Goal: Transaction & Acquisition: Purchase product/service

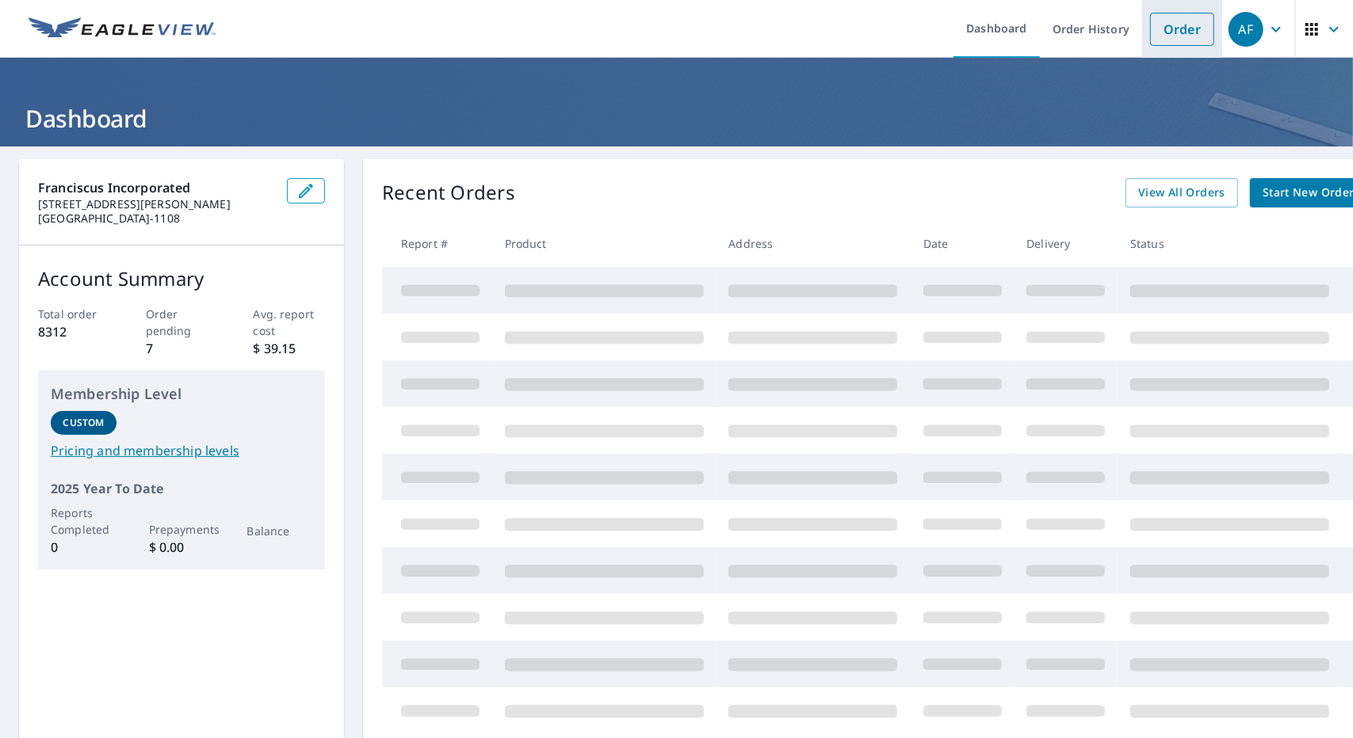
click at [1173, 25] on link "Order" at bounding box center [1182, 29] width 64 height 33
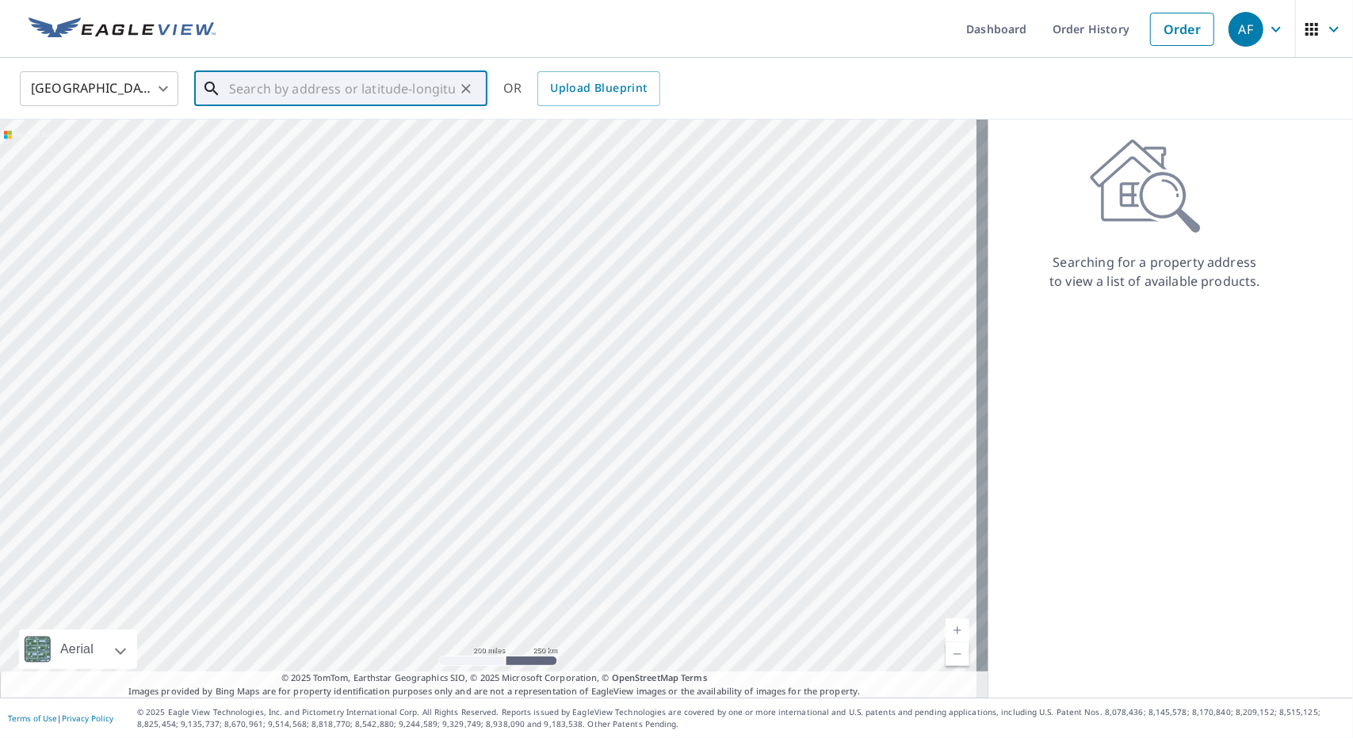
click at [425, 98] on input "text" at bounding box center [342, 89] width 226 height 44
click at [357, 149] on p "[GEOGRAPHIC_DATA]" at bounding box center [350, 152] width 249 height 16
type input "[STREET_ADDRESS]"
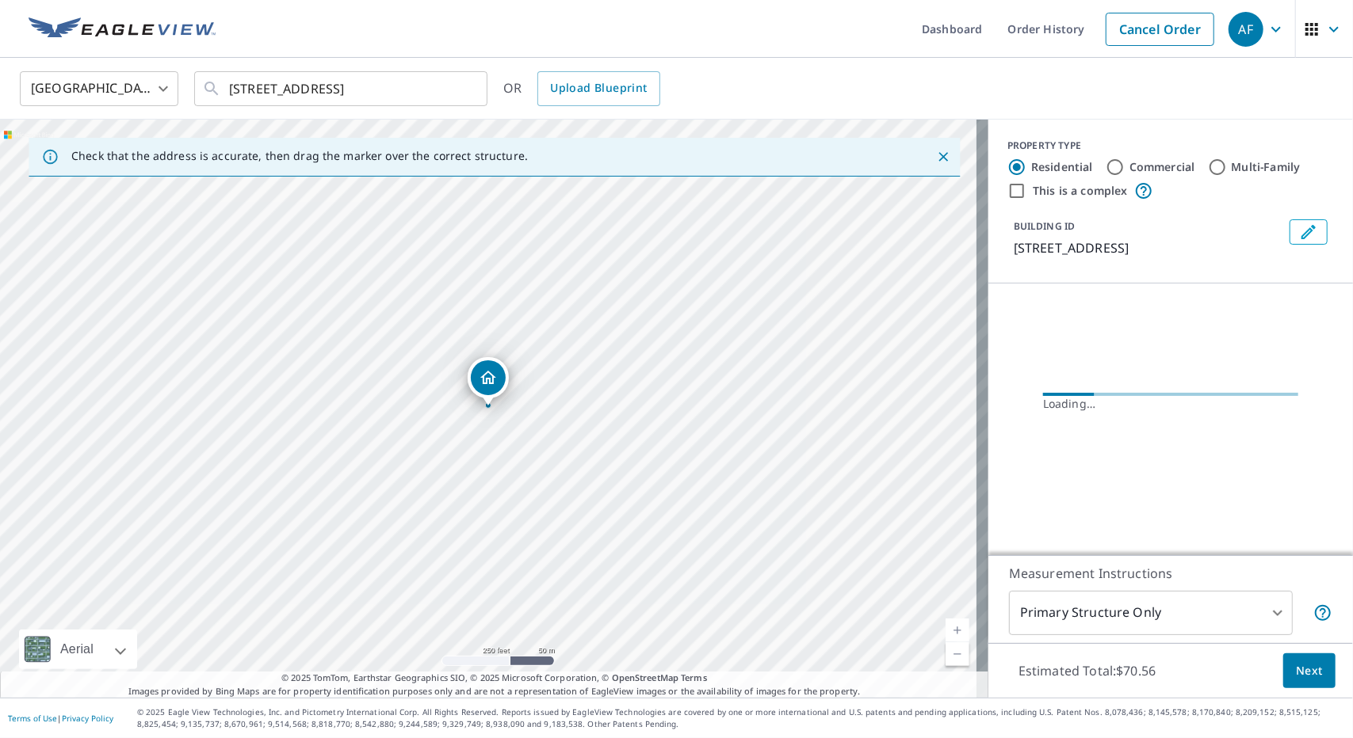
click at [952, 624] on link "Current Level 17, Zoom In" at bounding box center [957, 631] width 24 height 24
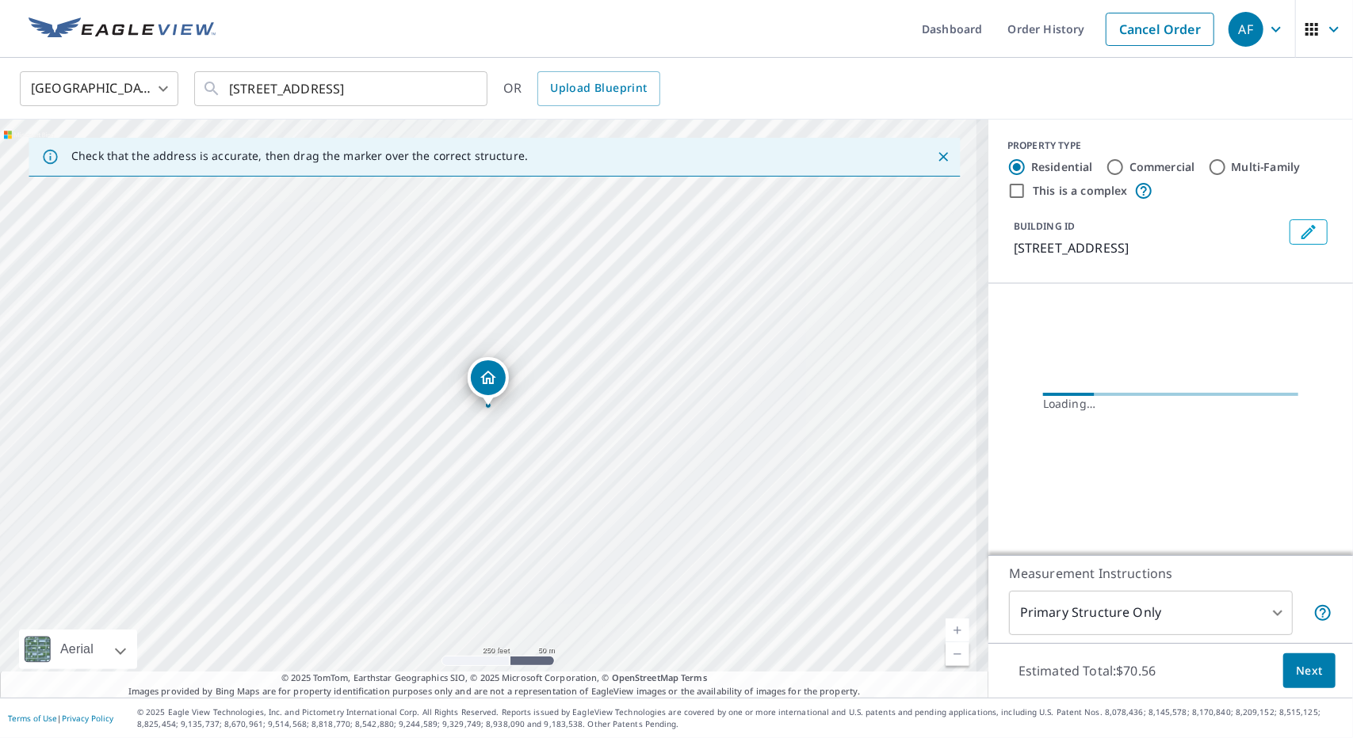
click at [952, 624] on link "Current Level 17, Zoom In" at bounding box center [957, 631] width 24 height 24
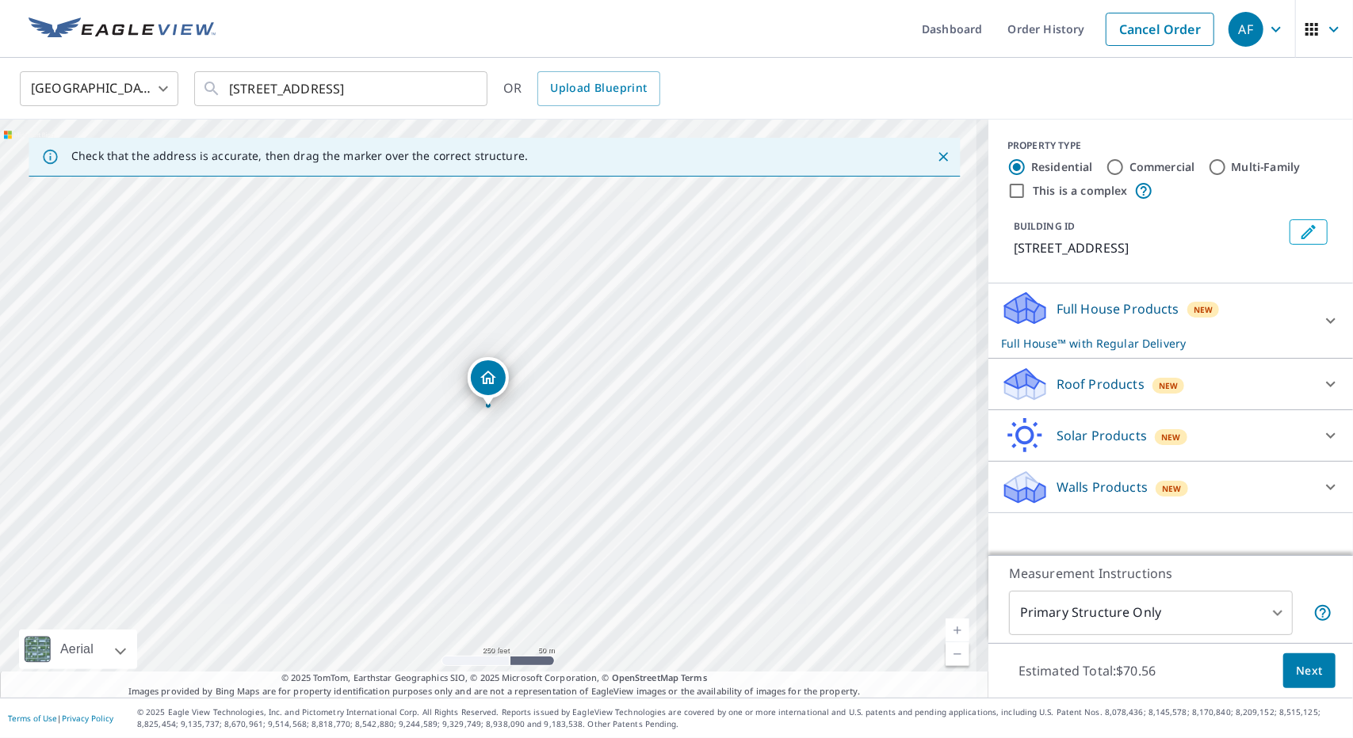
click at [952, 624] on link "Current Level 17, Zoom In" at bounding box center [957, 631] width 24 height 24
click at [952, 624] on link "Current Level 19, Zoom In" at bounding box center [957, 631] width 24 height 24
click at [952, 624] on link "Current Level 20, Zoom In Disabled" at bounding box center [957, 631] width 24 height 24
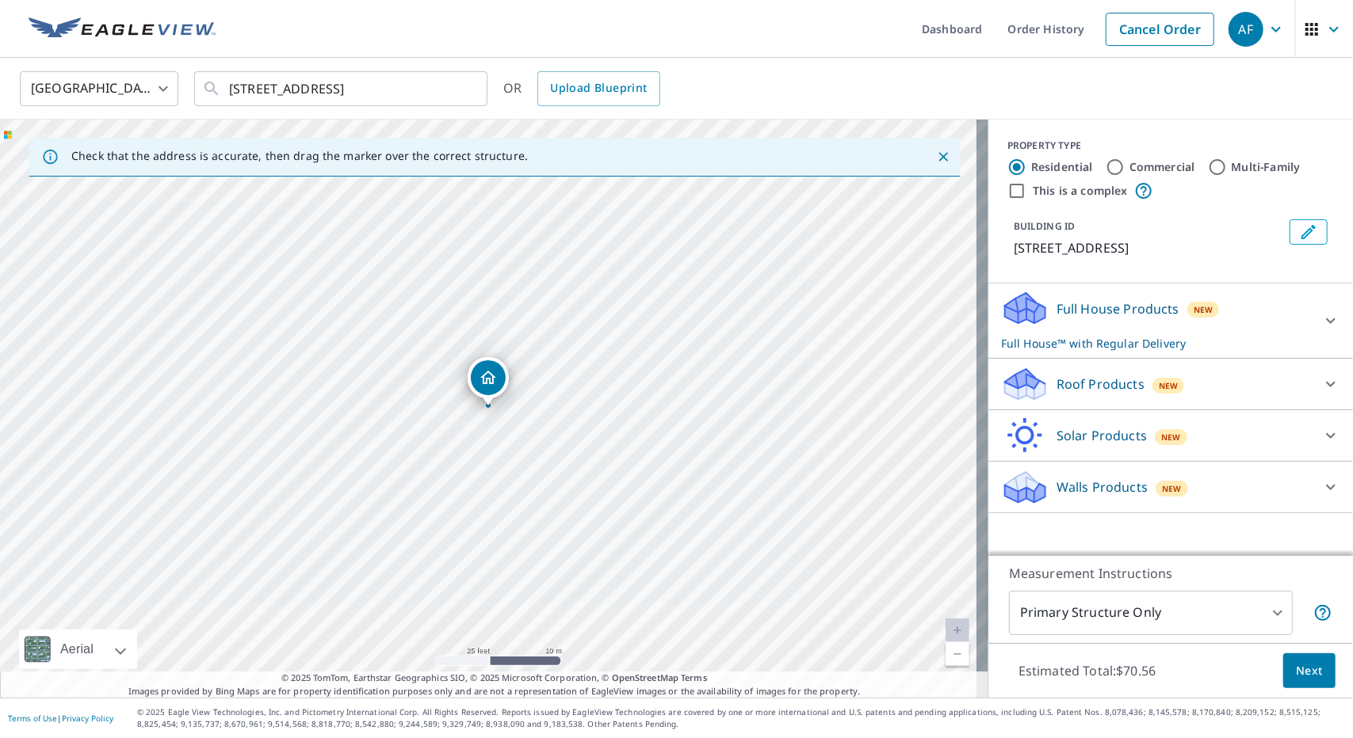
click at [1206, 319] on div "Full House Products New Full House™ with Regular Delivery" at bounding box center [1156, 321] width 311 height 62
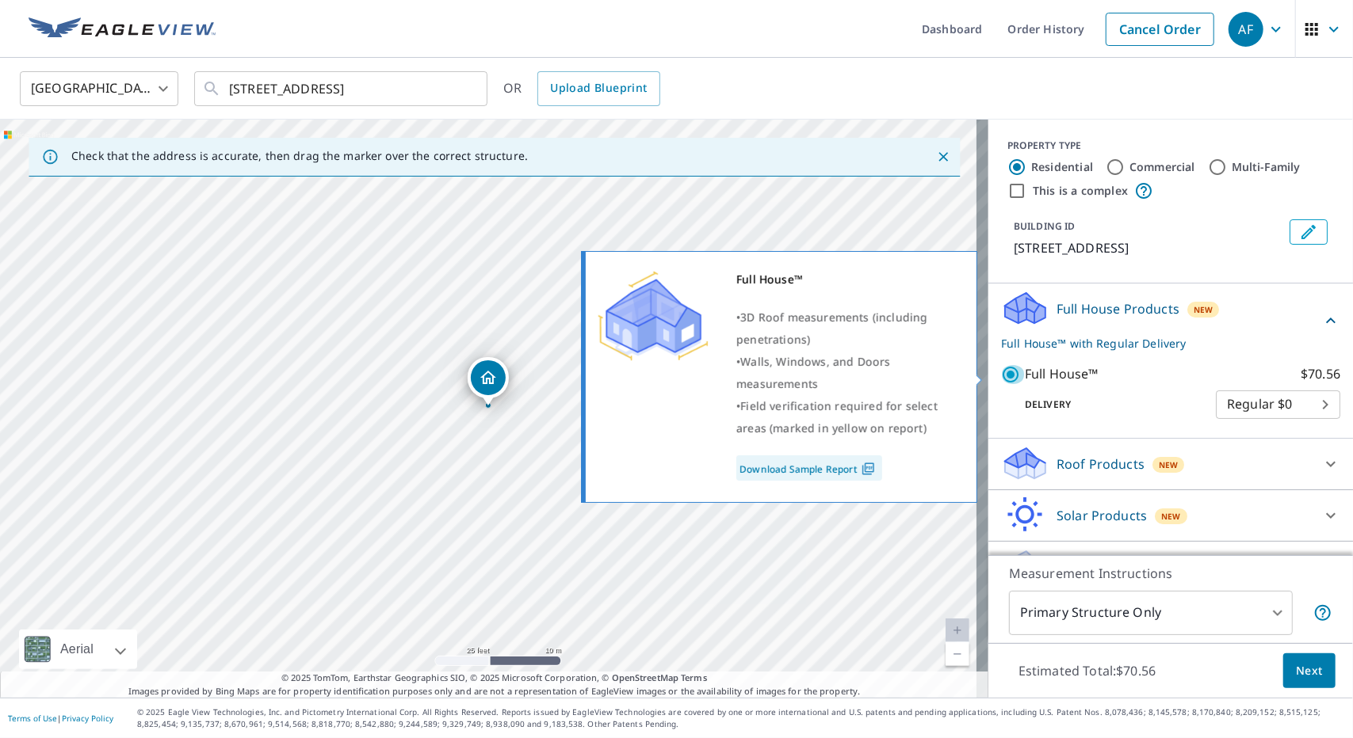
click at [1005, 378] on input "Full House™ $70.56" at bounding box center [1013, 374] width 24 height 19
checkbox input "false"
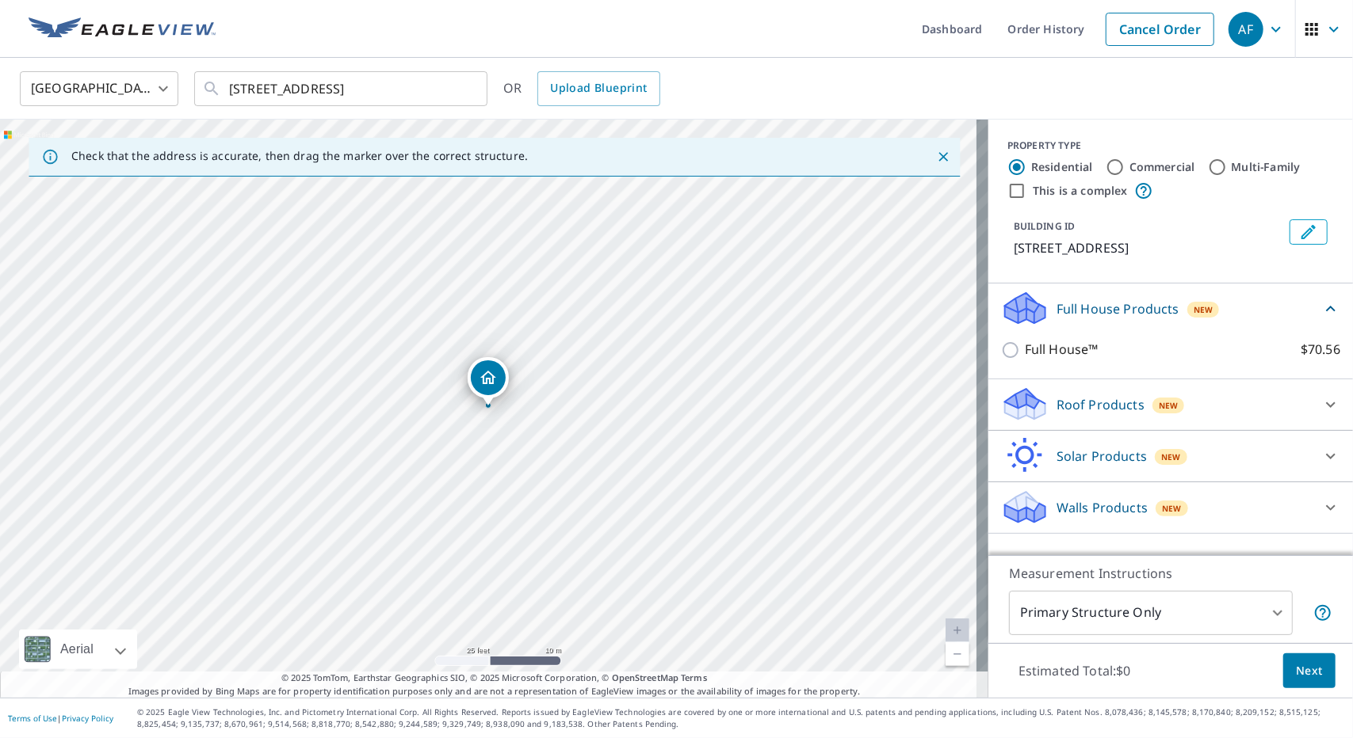
click at [1213, 409] on div "Roof Products New" at bounding box center [1156, 404] width 311 height 37
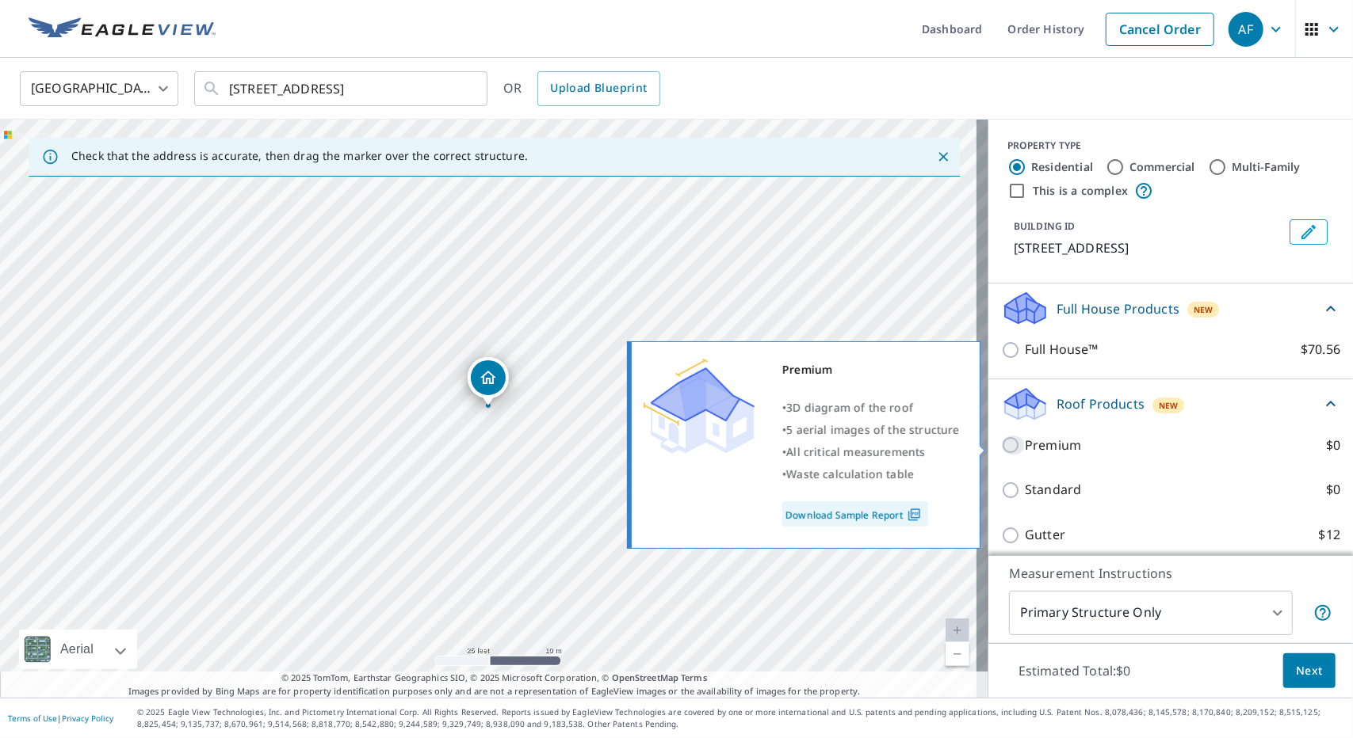
click at [1001, 446] on input "Premium $0" at bounding box center [1013, 445] width 24 height 19
checkbox input "true"
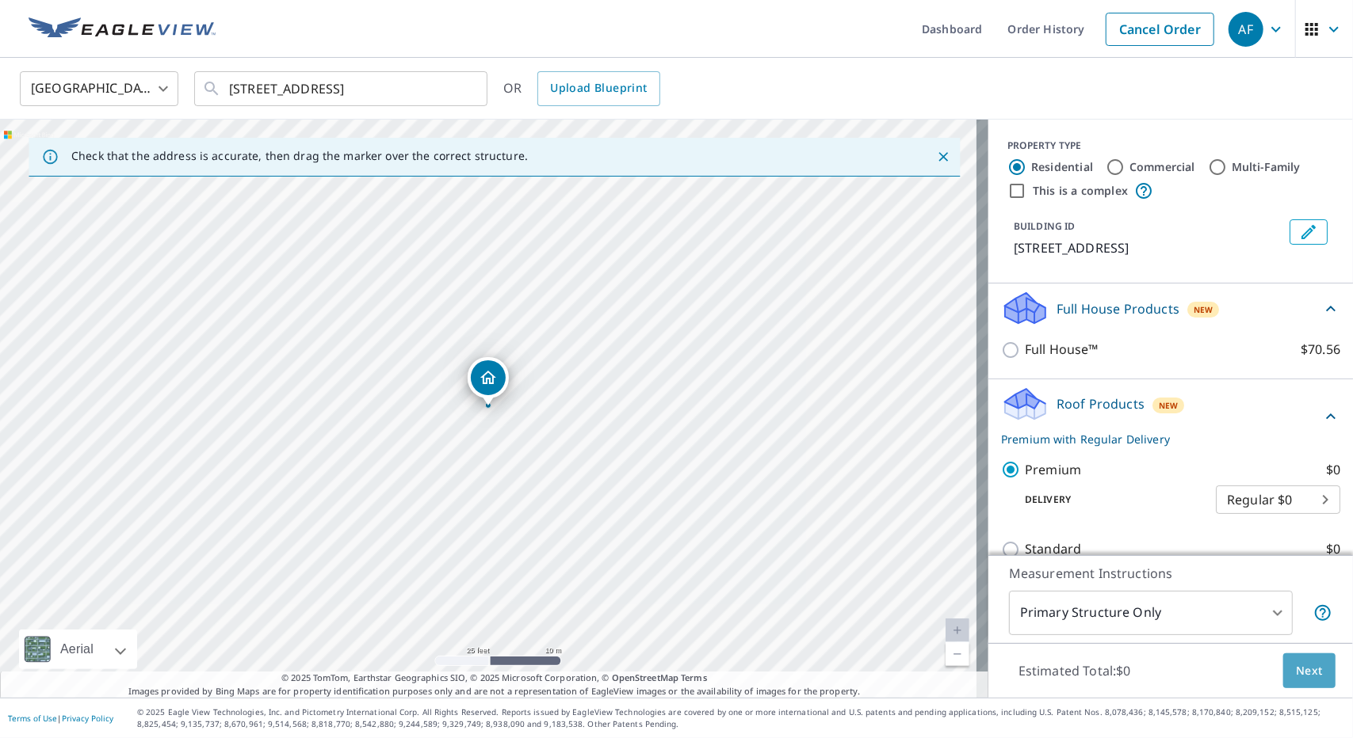
click at [1295, 677] on span "Next" at bounding box center [1308, 672] width 27 height 20
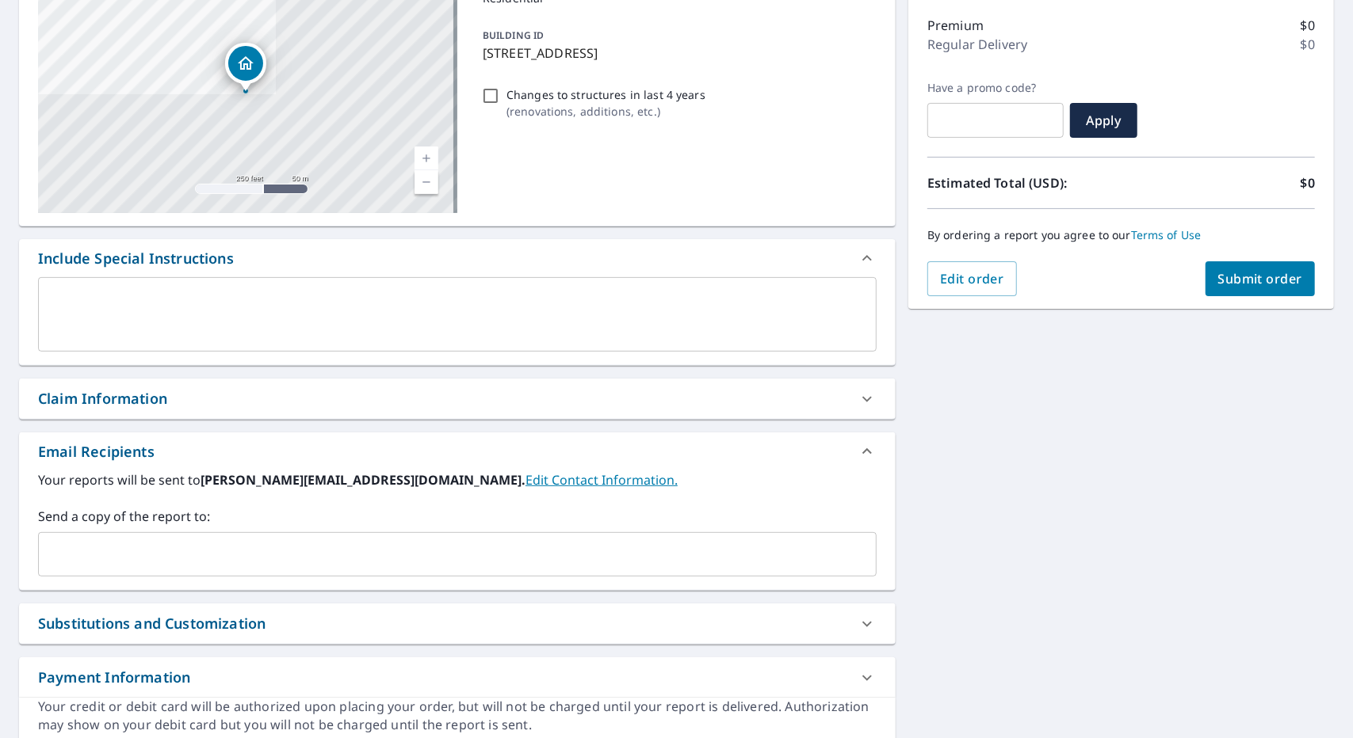
scroll to position [257, 0]
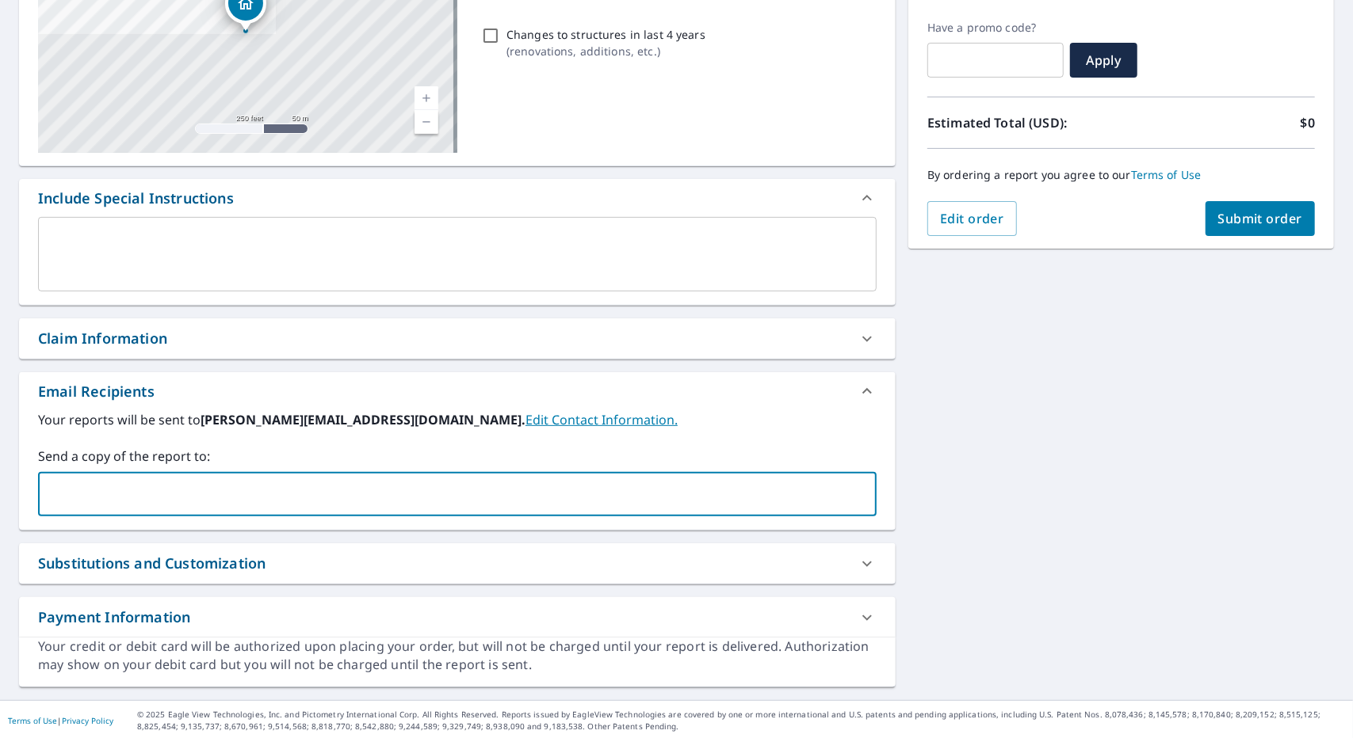
click at [583, 485] on input "text" at bounding box center [445, 494] width 800 height 30
type input "[PERSON_NAME][EMAIL_ADDRESS][DOMAIN_NAME]"
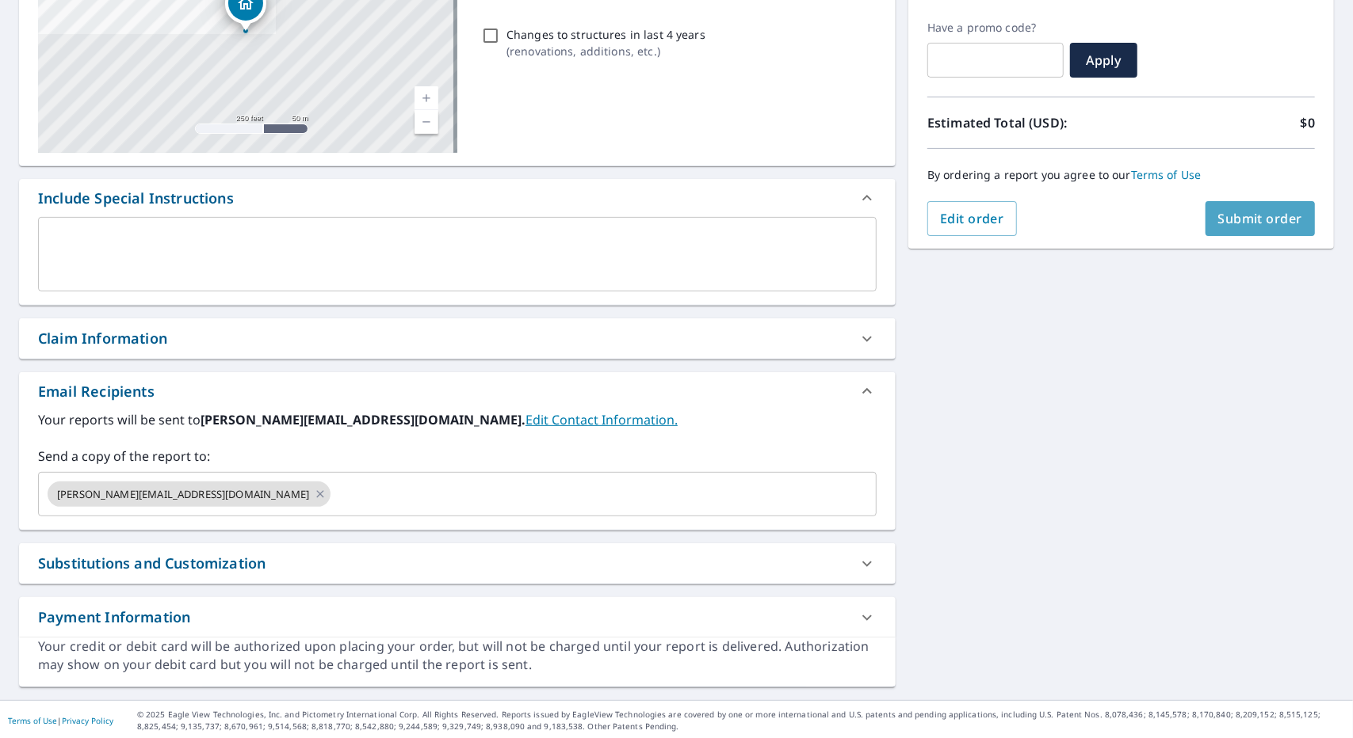
click at [1205, 210] on button "Submit order" at bounding box center [1260, 218] width 110 height 35
checkbox input "true"
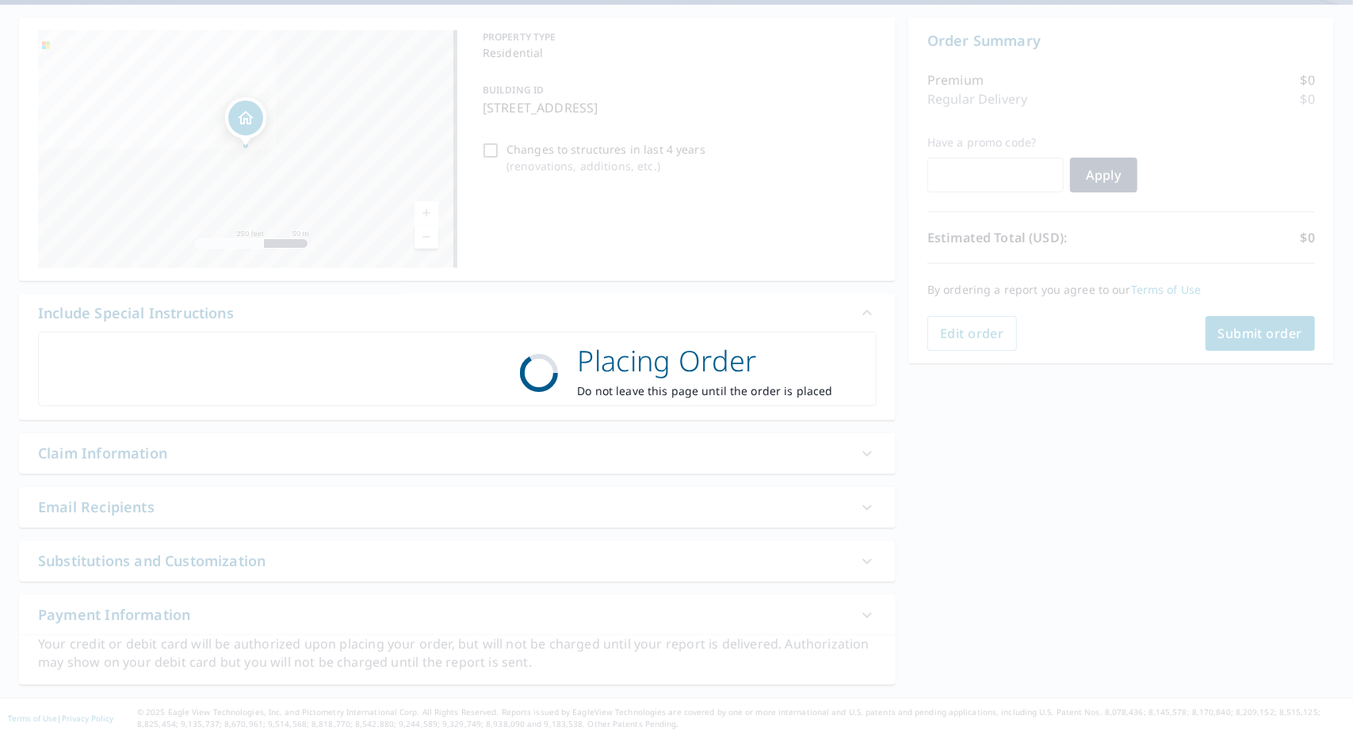
scroll to position [139, 0]
